Goal: Task Accomplishment & Management: Use online tool/utility

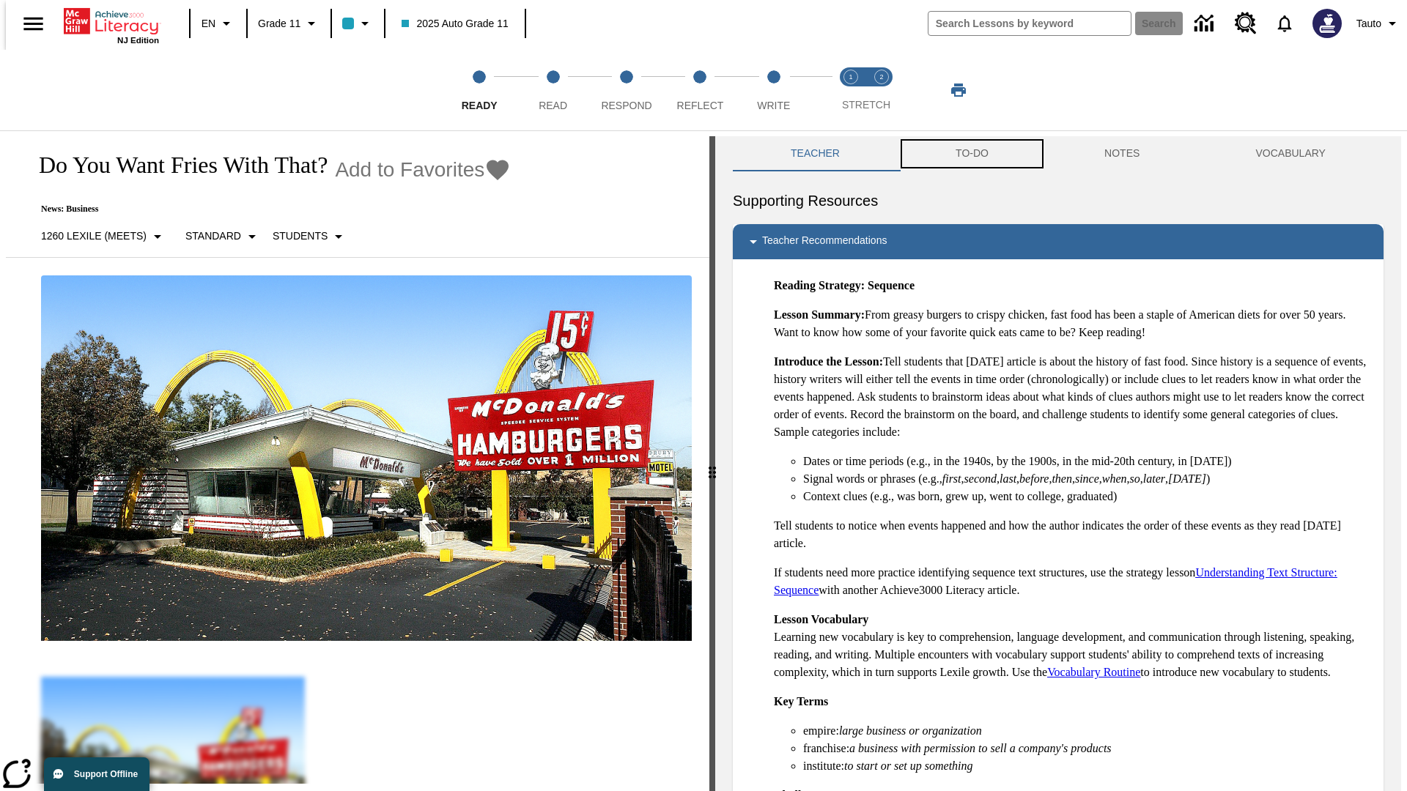
click at [971, 154] on button "TO-DO" at bounding box center [972, 153] width 149 height 35
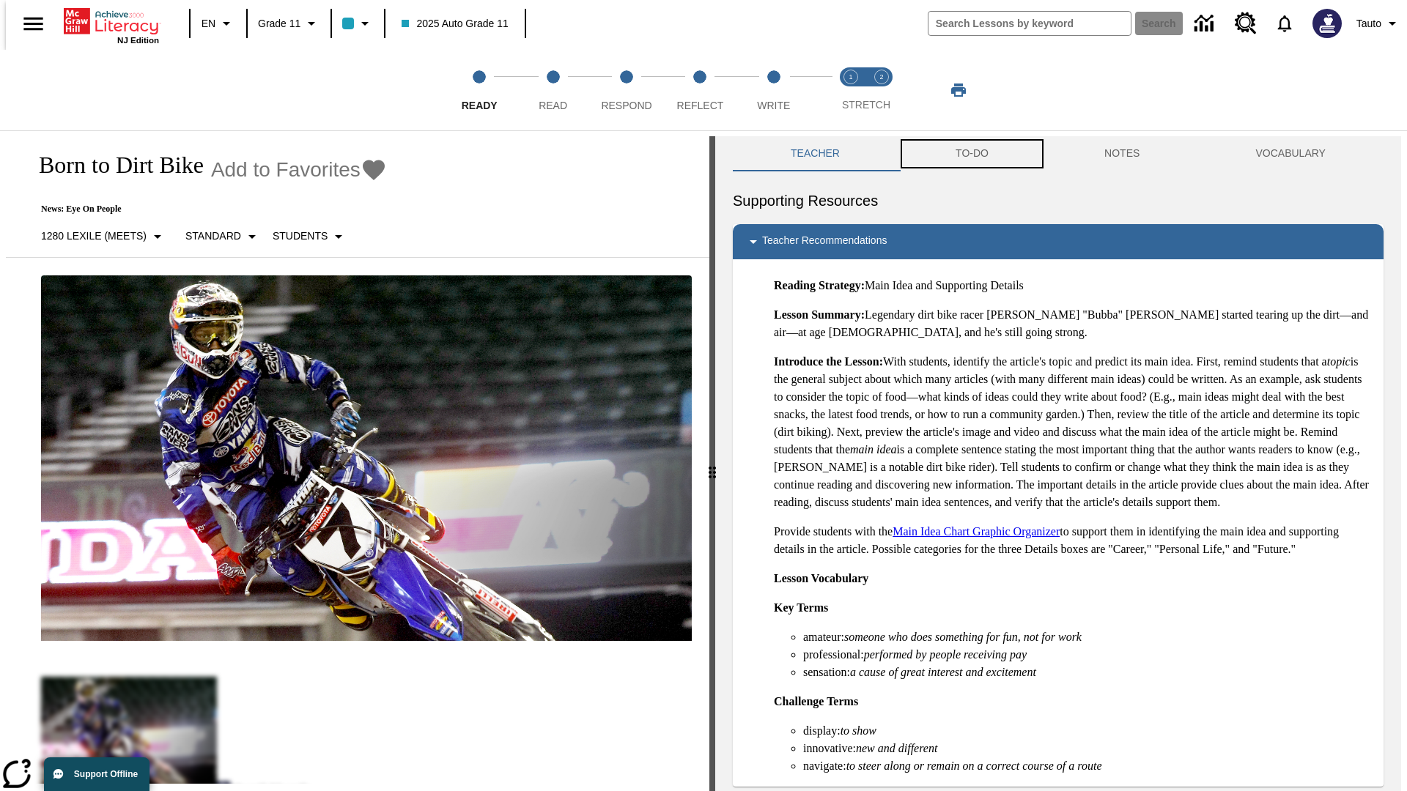
click at [971, 154] on button "TO-DO" at bounding box center [972, 153] width 149 height 35
